Goal: Obtain resource: Obtain resource

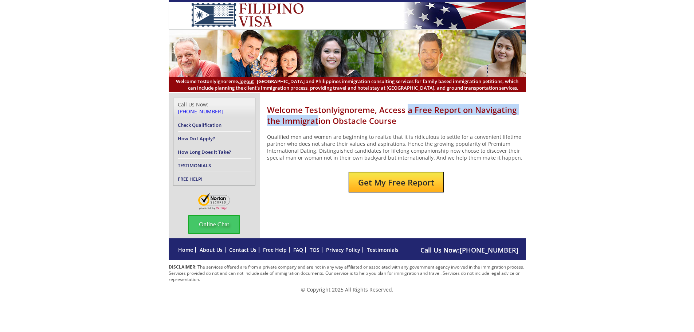
drag, startPoint x: 406, startPoint y: 112, endPoint x: 317, endPoint y: 117, distance: 89.4
click at [317, 117] on h1 "Welcome Testonlyignoreme, Access a Free Report on Navigating the Immigration Ob…" at bounding box center [396, 115] width 259 height 22
click at [428, 174] on button "Get My Free Report" at bounding box center [396, 182] width 95 height 20
